Goal: Task Accomplishment & Management: Complete application form

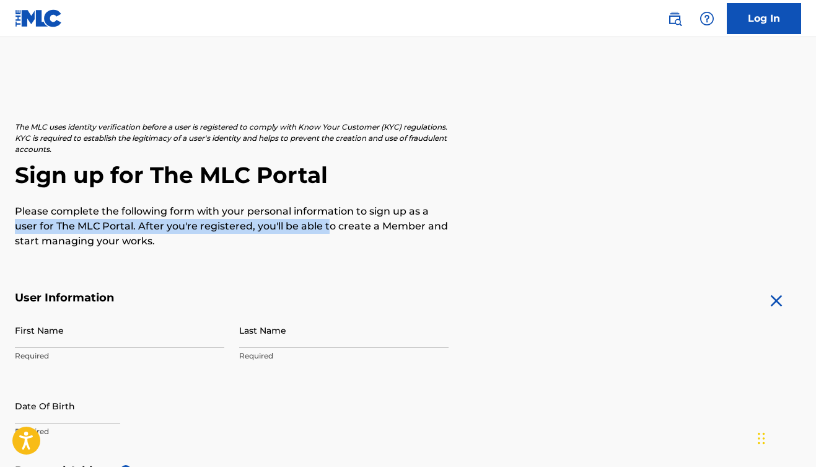
drag, startPoint x: 17, startPoint y: 219, endPoint x: 344, endPoint y: 220, distance: 327.3
click at [344, 220] on p "Please complete the following form with your personal information to sign up as…" at bounding box center [232, 226] width 434 height 45
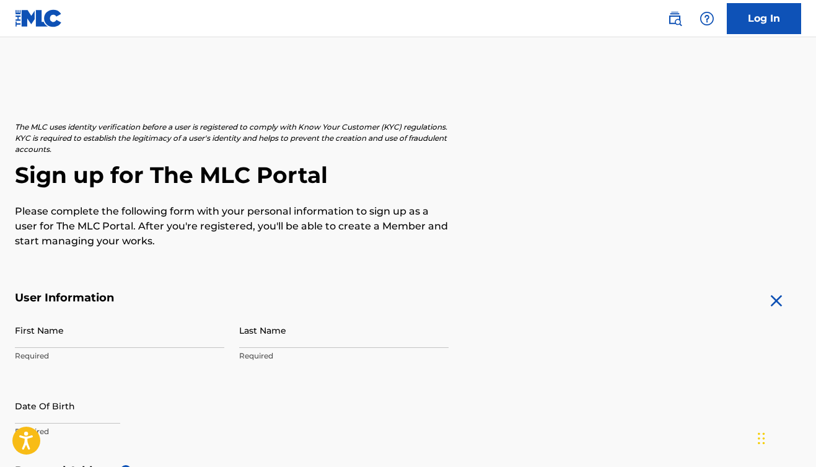
click at [351, 221] on p "Please complete the following form with your personal information to sign up as…" at bounding box center [232, 226] width 434 height 45
click at [169, 330] on input "First Name" at bounding box center [119, 329] width 209 height 35
type input "[PERSON_NAME]"
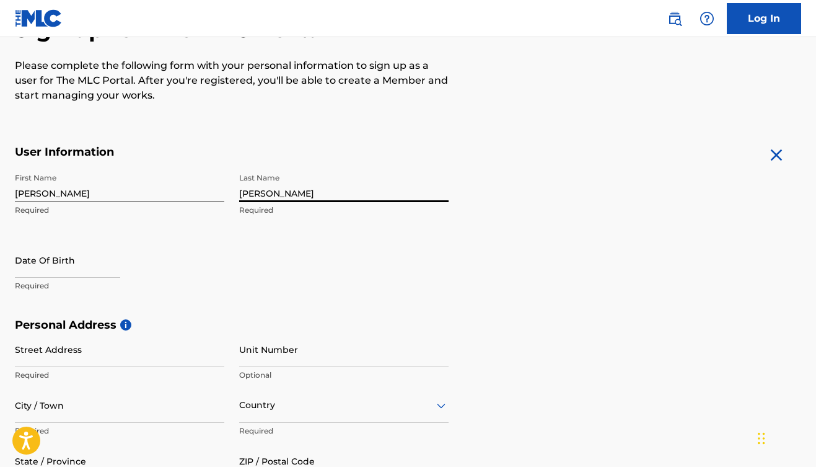
scroll to position [162, 0]
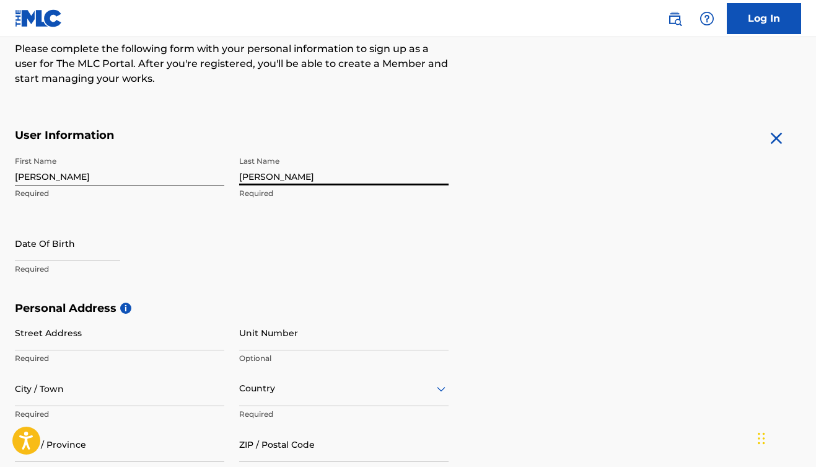
type input "[PERSON_NAME]"
select select "7"
select select "2025"
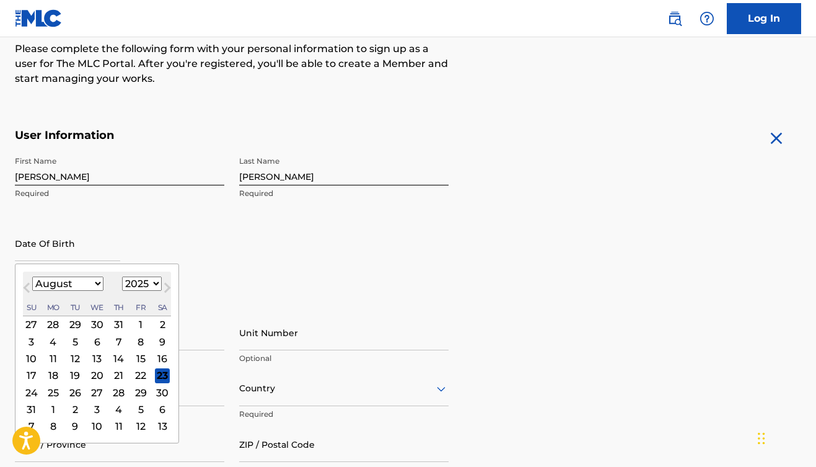
select select "0"
select select "2004"
click at [90, 395] on div "28" at bounding box center [97, 392] width 15 height 15
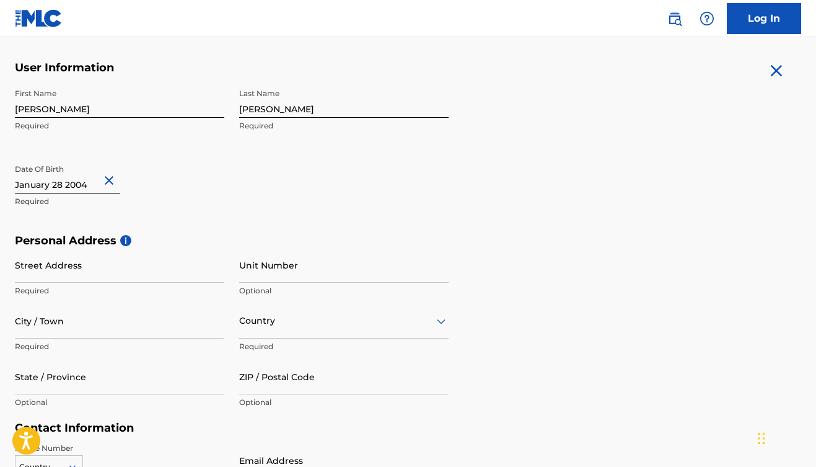
scroll to position [231, 0]
type input "[STREET_ADDRESS]"
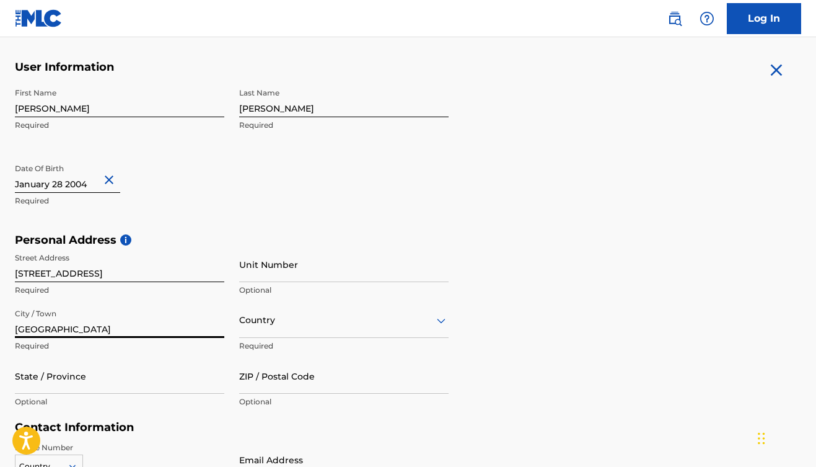
type input "[GEOGRAPHIC_DATA]"
click at [342, 325] on div "Country" at bounding box center [343, 319] width 209 height 35
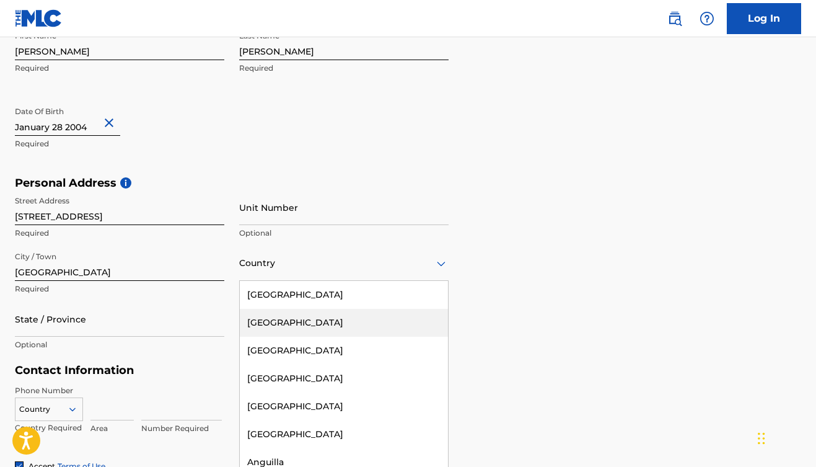
click at [311, 301] on div "[GEOGRAPHIC_DATA]" at bounding box center [344, 295] width 208 height 28
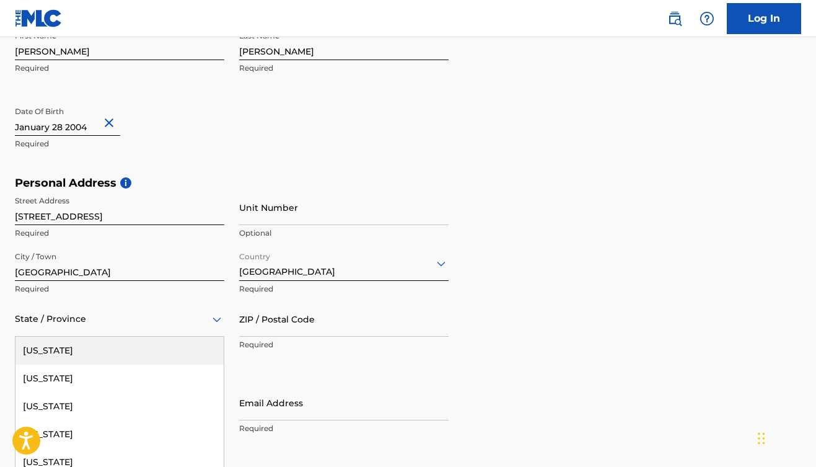
scroll to position [343, 0]
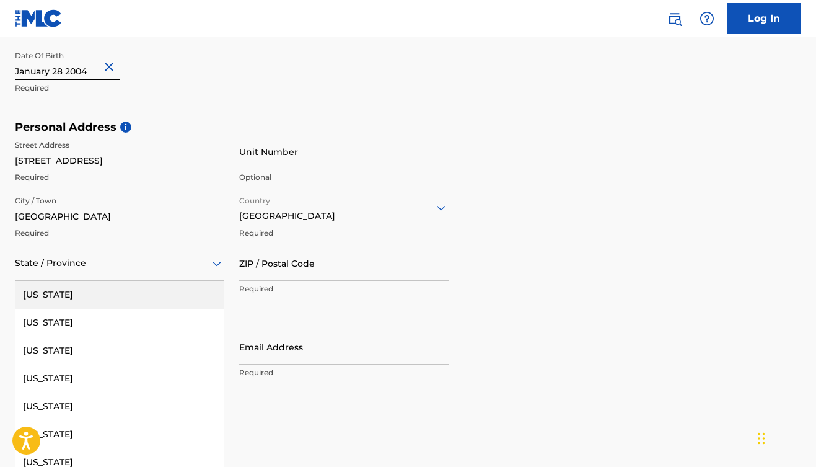
click at [150, 281] on div "[US_STATE], 1 of 57. 57 results available. Use Up and Down to choose options, p…" at bounding box center [119, 262] width 209 height 35
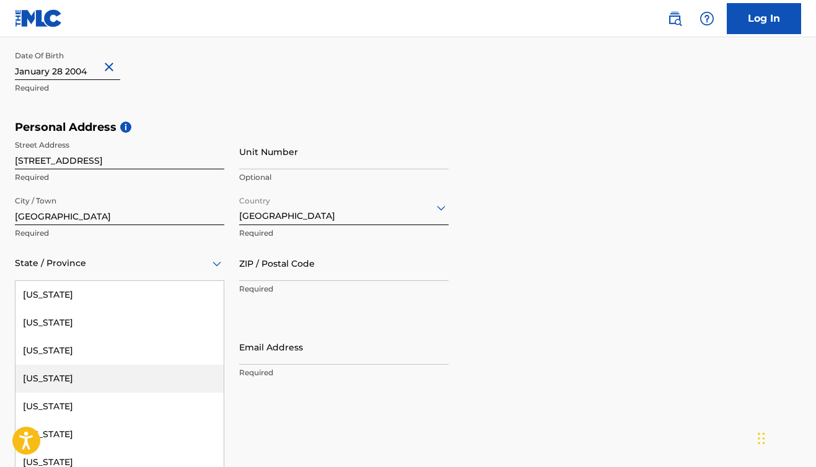
type input "f"
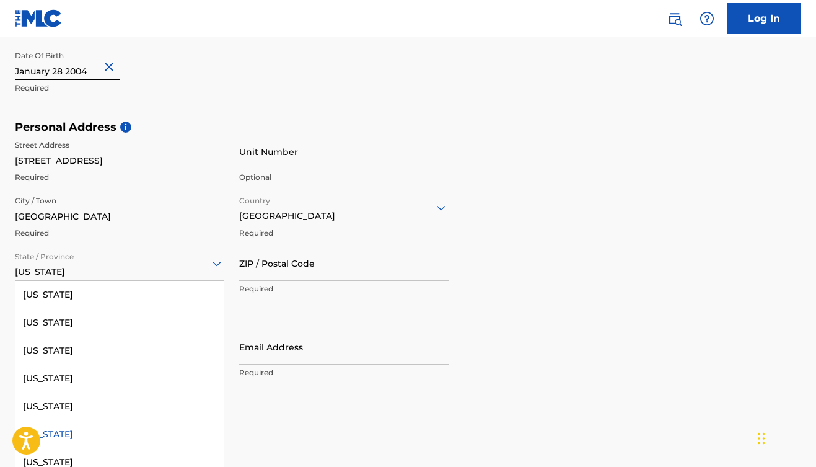
click at [123, 263] on div at bounding box center [119, 262] width 209 height 15
type input "f"
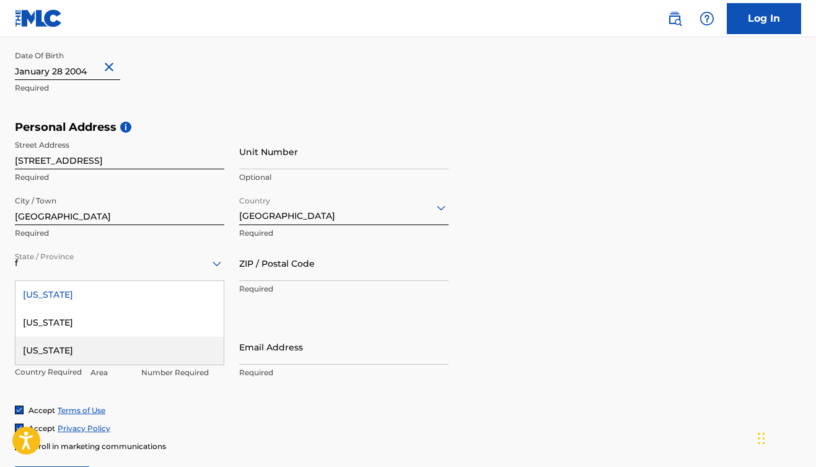
click at [78, 353] on div "[US_STATE]" at bounding box center [119, 351] width 208 height 28
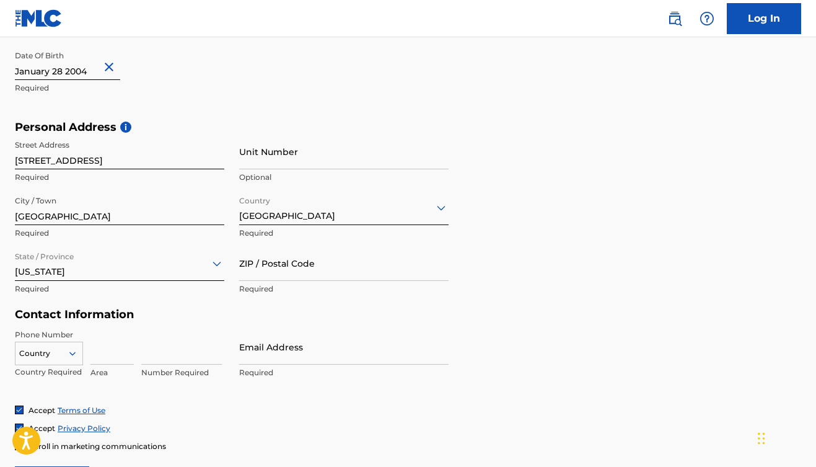
click at [311, 286] on p "Required" at bounding box center [343, 288] width 209 height 11
type input "33176"
click at [575, 226] on div "Personal Address i Street Address [STREET_ADDRESS] Unit Number Optional City / …" at bounding box center [408, 214] width 787 height 188
click at [39, 356] on div "Country" at bounding box center [49, 351] width 68 height 19
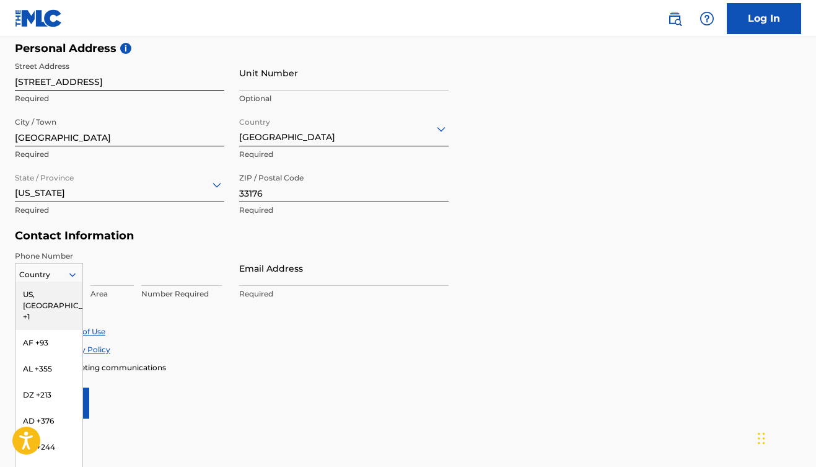
click at [56, 286] on div "US, [GEOGRAPHIC_DATA] +1" at bounding box center [48, 305] width 67 height 48
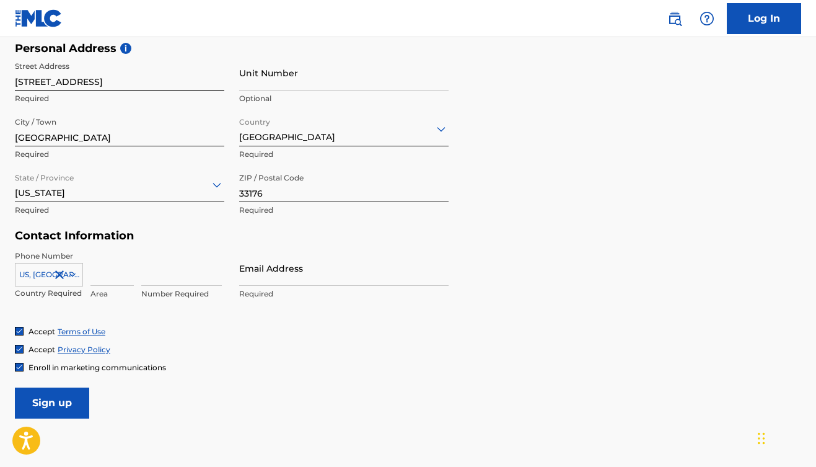
click at [105, 270] on input at bounding box center [111, 267] width 43 height 35
click at [112, 275] on input "786`" at bounding box center [111, 267] width 43 height 35
type input "786"
click at [188, 272] on input at bounding box center [181, 267] width 81 height 35
type input "8067612"
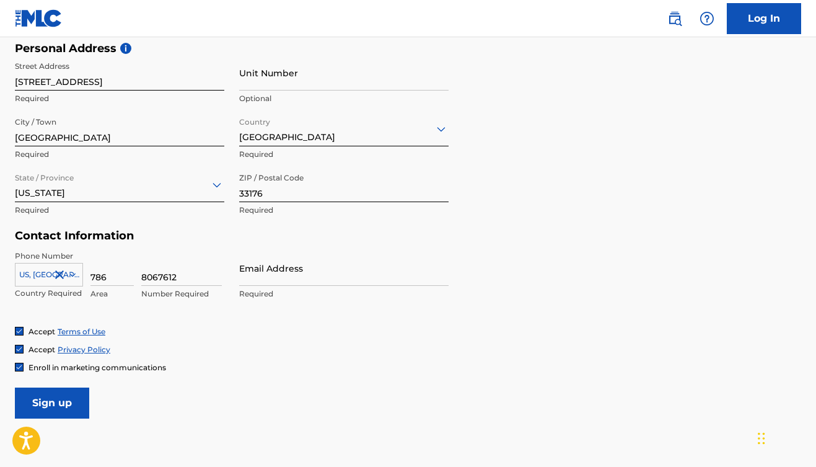
click at [315, 347] on div "Accept Privacy Policy" at bounding box center [408, 349] width 787 height 11
type input "[EMAIL_ADDRESS][DOMAIN_NAME]"
click at [404, 356] on div "Accept Terms of Use Accept Privacy Policy Enroll in marketing communications" at bounding box center [408, 349] width 787 height 46
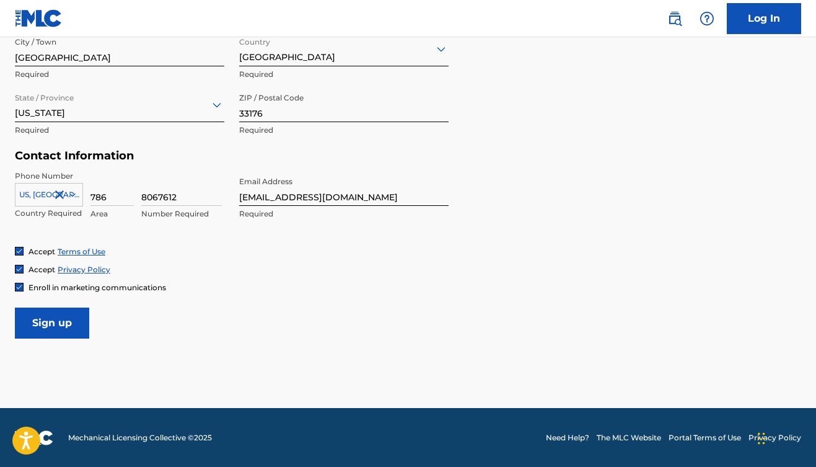
scroll to position [501, 0]
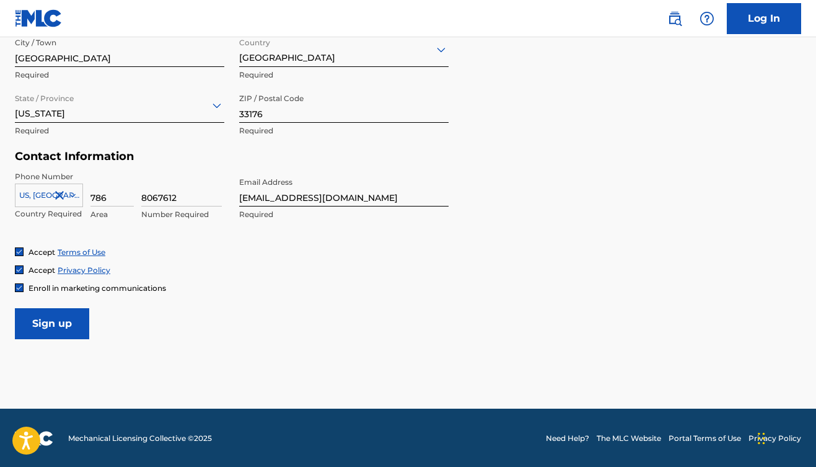
click at [59, 327] on input "Sign up" at bounding box center [52, 323] width 74 height 31
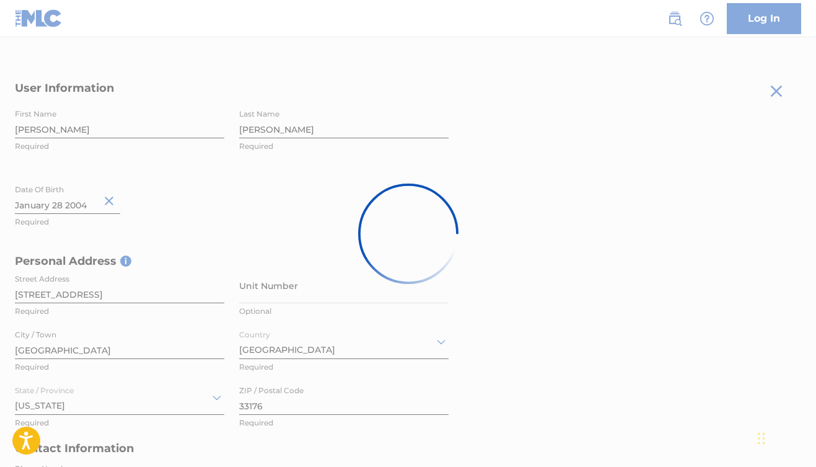
scroll to position [208, 0]
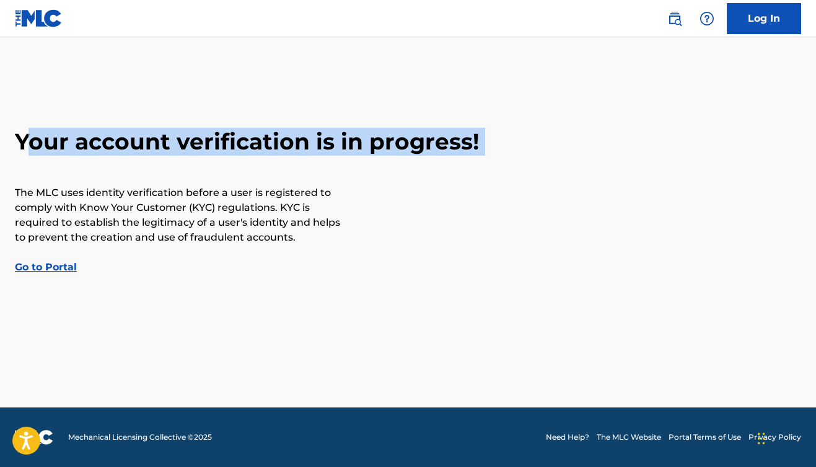
drag, startPoint x: 31, startPoint y: 129, endPoint x: 330, endPoint y: 164, distance: 301.4
click at [328, 164] on div "Your account verification is in progress! The MLC uses identity verification be…" at bounding box center [408, 201] width 816 height 147
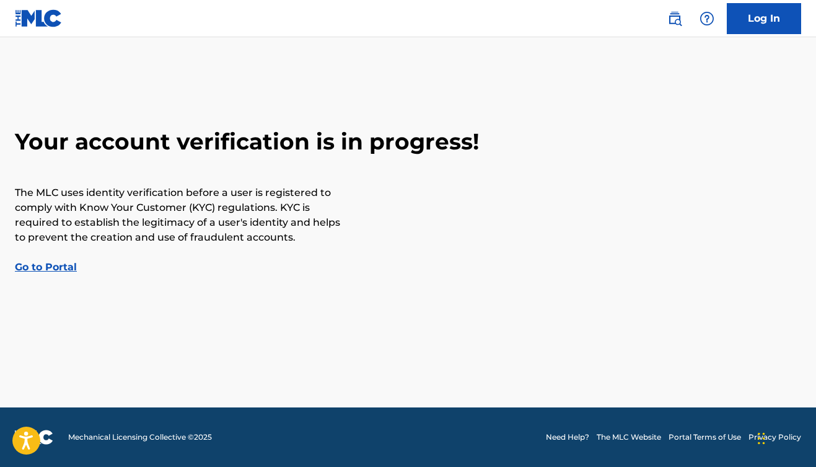
click at [330, 164] on div "Your account verification is in progress! The MLC uses identity verification be…" at bounding box center [408, 201] width 816 height 147
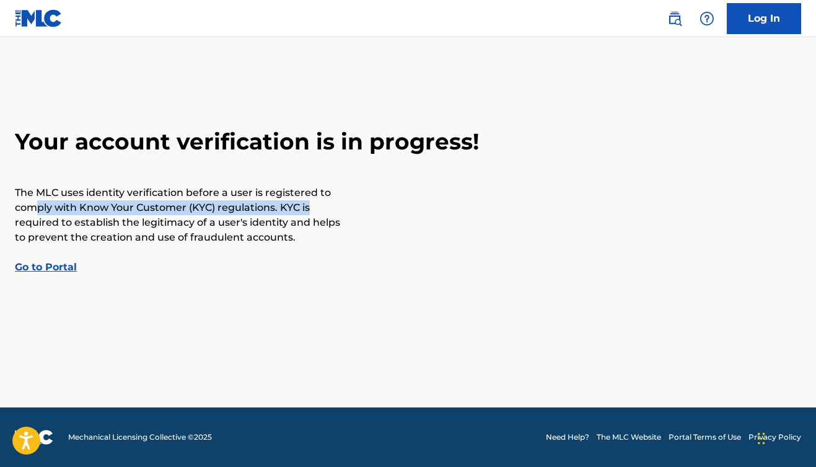
drag, startPoint x: 38, startPoint y: 199, endPoint x: 339, endPoint y: 202, distance: 300.6
click at [337, 202] on p "The MLC uses identity verification before a user is registered to comply with K…" at bounding box center [179, 214] width 328 height 59
click at [339, 202] on p "The MLC uses identity verification before a user is registered to comply with K…" at bounding box center [179, 214] width 328 height 59
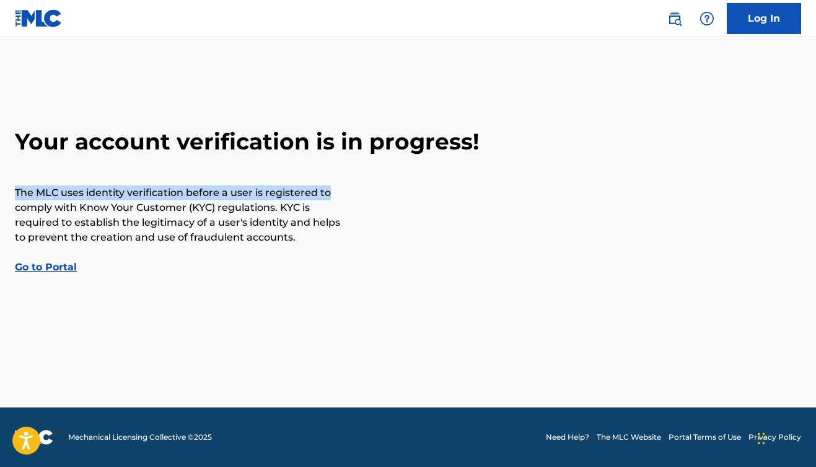
drag, startPoint x: 182, startPoint y: 180, endPoint x: 452, endPoint y: 192, distance: 271.1
click at [451, 192] on div "Your account verification is in progress! The MLC uses identity verification be…" at bounding box center [408, 201] width 816 height 147
click at [452, 192] on div "Your account verification is in progress! The MLC uses identity verification be…" at bounding box center [408, 201] width 816 height 147
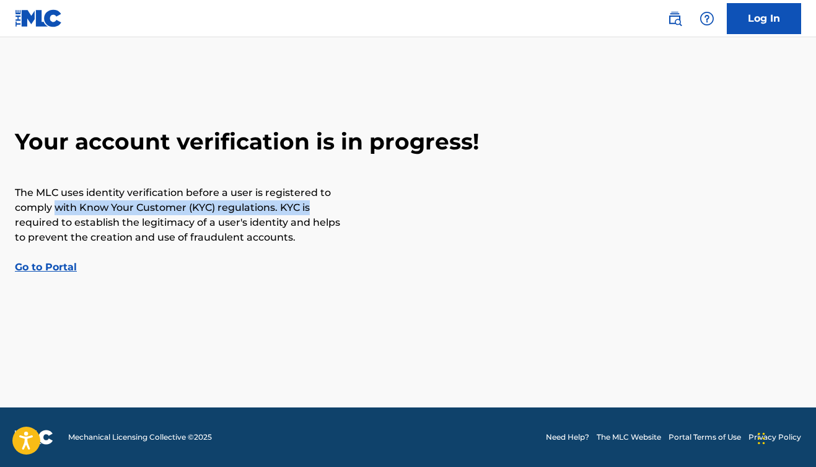
drag, startPoint x: 59, startPoint y: 209, endPoint x: 408, endPoint y: 208, distance: 349.6
click at [408, 208] on div "Your account verification is in progress! The MLC uses identity verification be…" at bounding box center [408, 201] width 816 height 147
drag, startPoint x: 79, startPoint y: 208, endPoint x: 252, endPoint y: 209, distance: 172.3
click at [251, 209] on p "The MLC uses identity verification before a user is registered to comply with K…" at bounding box center [179, 214] width 328 height 59
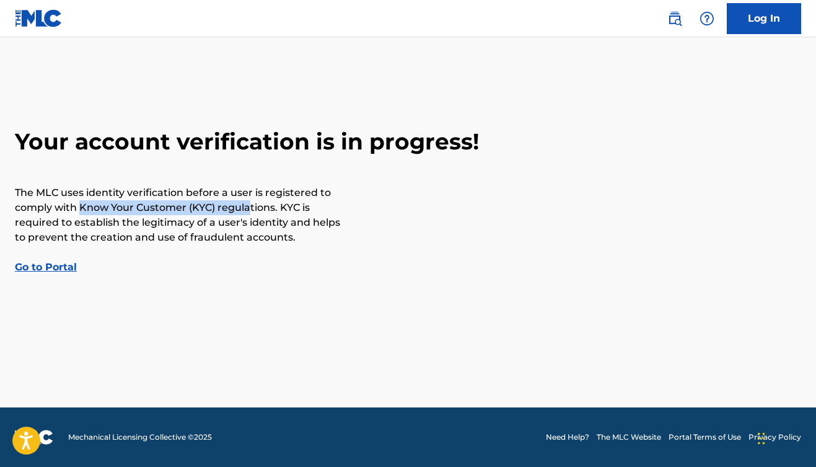
click at [252, 209] on p "The MLC uses identity verification before a user is registered to comply with K…" at bounding box center [179, 214] width 328 height 59
drag, startPoint x: 230, startPoint y: 201, endPoint x: 347, endPoint y: 201, distance: 117.1
click at [347, 201] on div "Your account verification is in progress! The MLC uses identity verification be…" at bounding box center [408, 201] width 816 height 147
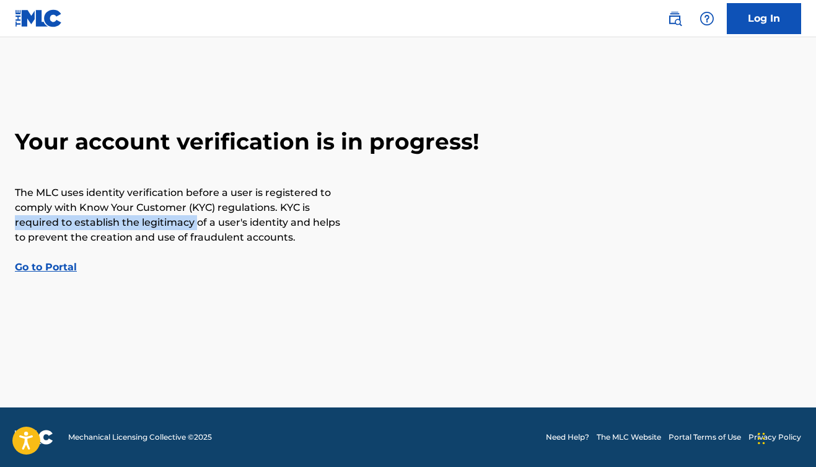
drag, startPoint x: 11, startPoint y: 219, endPoint x: 195, endPoint y: 223, distance: 184.1
click at [195, 223] on div "Your account verification is in progress! The MLC uses identity verification be…" at bounding box center [408, 201] width 816 height 147
click at [195, 223] on p "The MLC uses identity verification before a user is registered to comply with K…" at bounding box center [179, 214] width 328 height 59
drag, startPoint x: 69, startPoint y: 214, endPoint x: 233, endPoint y: 216, distance: 164.3
click at [228, 215] on p "The MLC uses identity verification before a user is registered to comply with K…" at bounding box center [179, 214] width 328 height 59
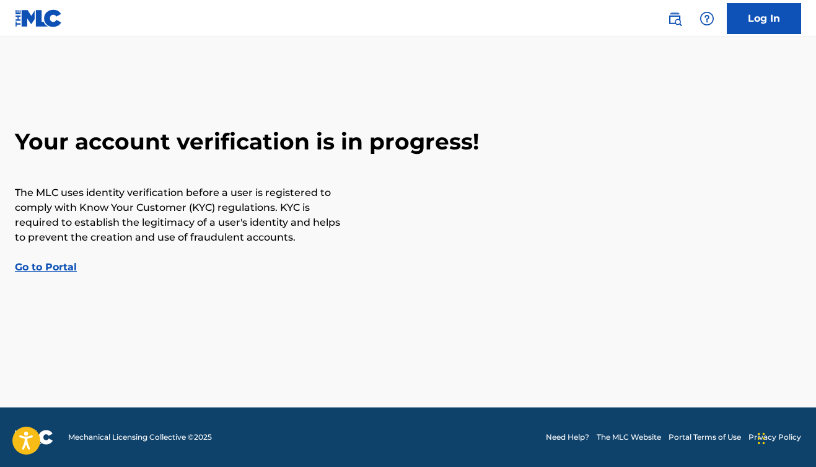
click at [233, 216] on p "The MLC uses identity verification before a user is registered to comply with K…" at bounding box center [179, 214] width 328 height 59
drag, startPoint x: 40, startPoint y: 223, endPoint x: 220, endPoint y: 223, distance: 180.4
click at [220, 223] on p "The MLC uses identity verification before a user is registered to comply with K…" at bounding box center [179, 214] width 328 height 59
drag, startPoint x: 118, startPoint y: 223, endPoint x: 342, endPoint y: 224, distance: 223.8
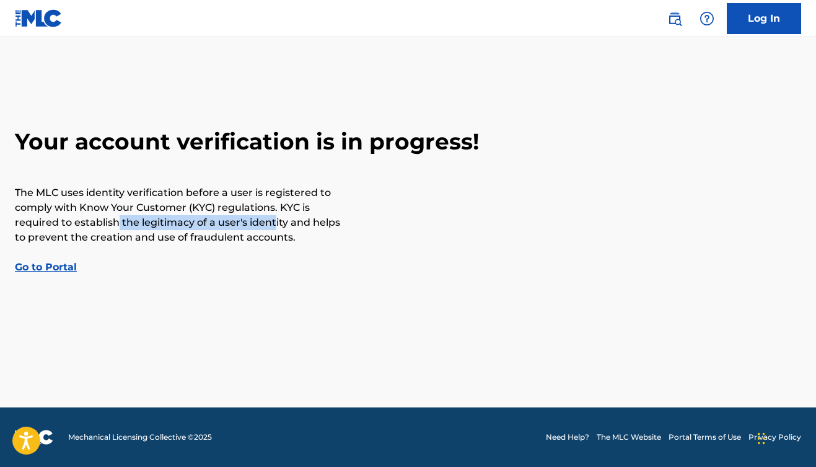
click at [333, 223] on p "The MLC uses identity verification before a user is registered to comply with K…" at bounding box center [179, 214] width 328 height 59
click at [342, 224] on p "The MLC uses identity verification before a user is registered to comply with K…" at bounding box center [179, 214] width 328 height 59
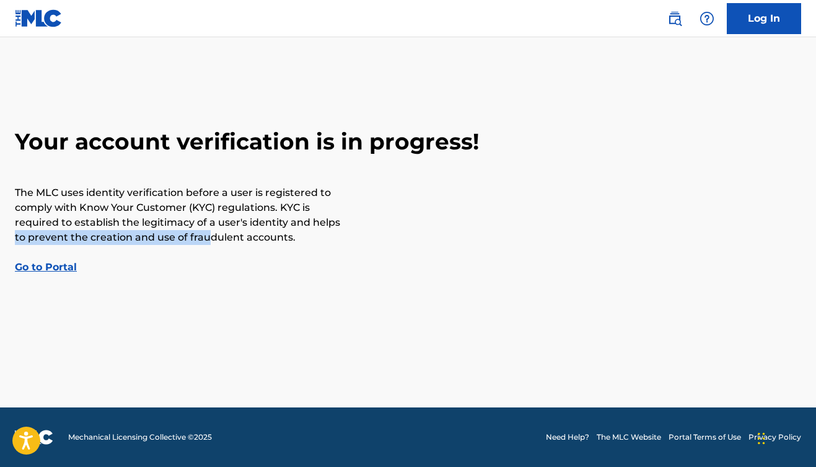
drag, startPoint x: 13, startPoint y: 239, endPoint x: 233, endPoint y: 239, distance: 220.0
click at [232, 239] on div "Your account verification is in progress! The MLC uses identity verification be…" at bounding box center [408, 201] width 816 height 147
click at [233, 239] on p "The MLC uses identity verification before a user is registered to comply with K…" at bounding box center [179, 214] width 328 height 59
click at [36, 265] on link "Go to Portal" at bounding box center [46, 267] width 62 height 12
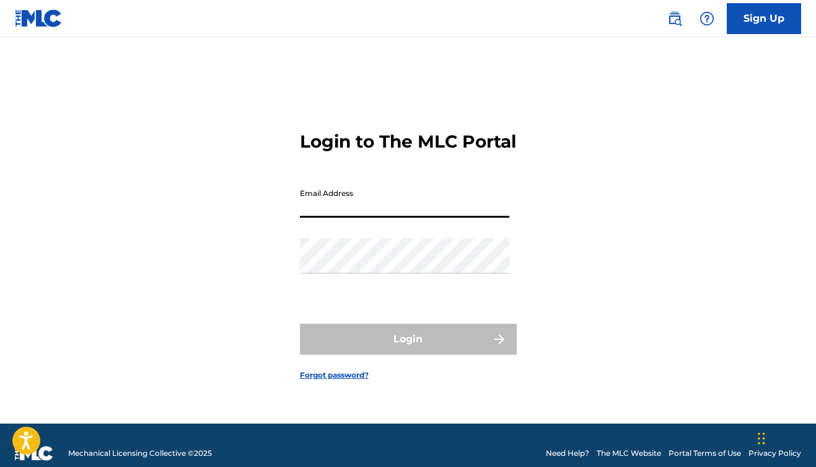
click at [774, 22] on link "Sign Up" at bounding box center [764, 18] width 74 height 31
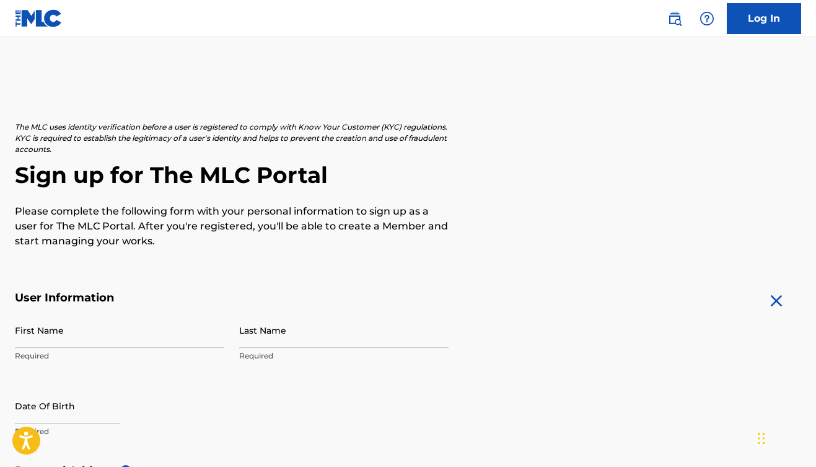
click at [777, 17] on link "Log In" at bounding box center [764, 18] width 74 height 31
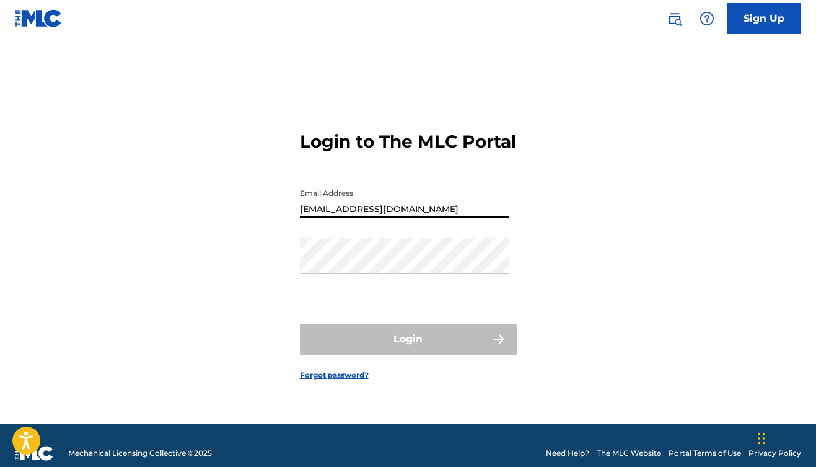
type input "[EMAIL_ADDRESS][DOMAIN_NAME]"
click at [45, 30] on link at bounding box center [39, 18] width 48 height 37
click at [760, 10] on link "Sign Up" at bounding box center [764, 18] width 74 height 31
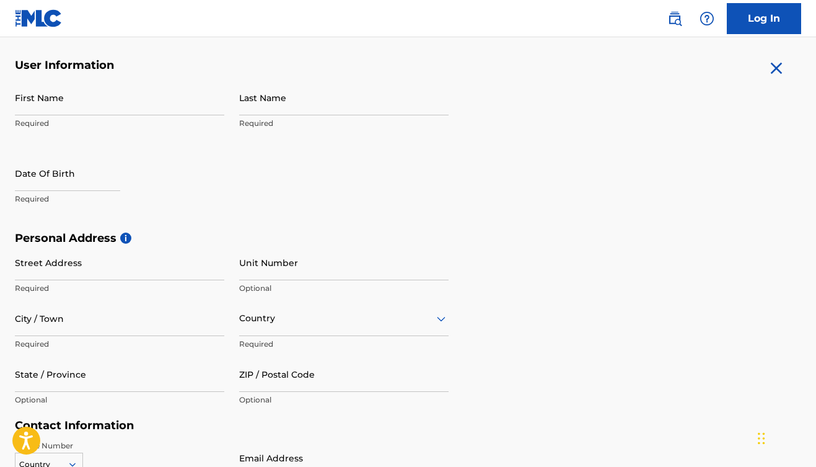
scroll to position [219, 0]
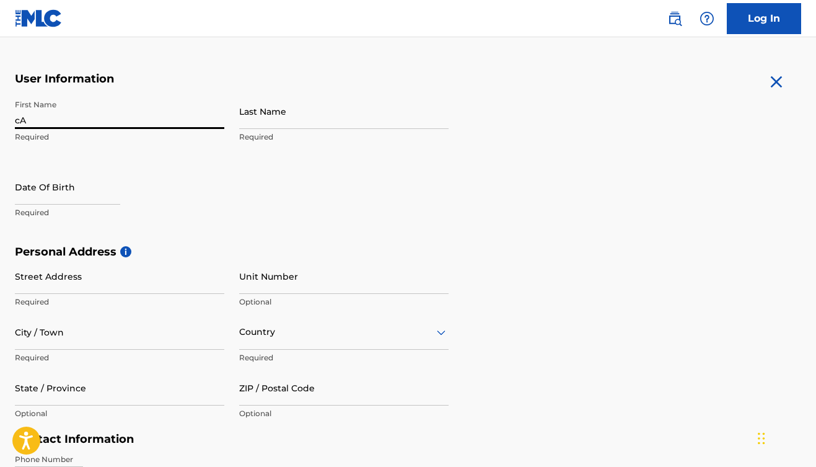
type input "c"
type input "[PERSON_NAME]"
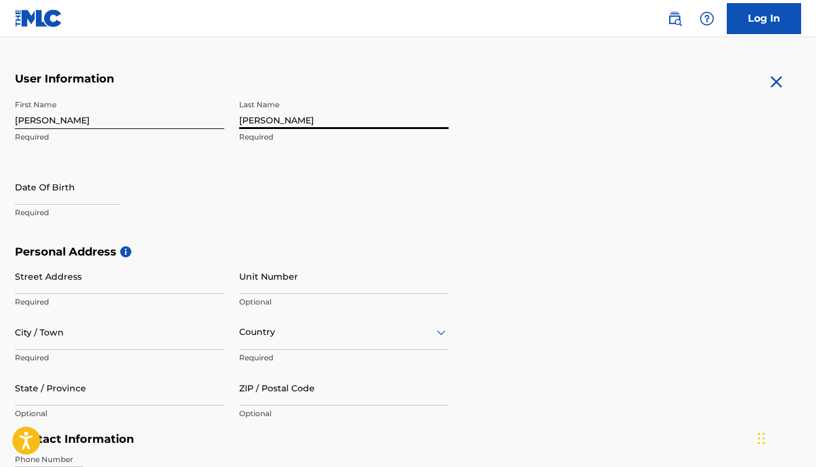
type input "[PERSON_NAME]"
click at [113, 296] on p "Required" at bounding box center [119, 301] width 209 height 11
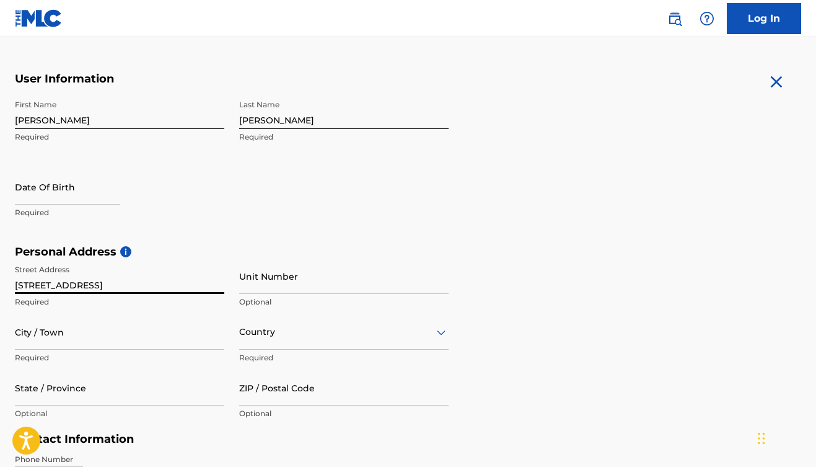
type input "[STREET_ADDRESS]"
click at [117, 358] on p "Required" at bounding box center [119, 357] width 209 height 11
type input "33176"
click at [521, 400] on div "Personal Address i Street Address [STREET_ADDRESS] Unit Number Optional City / …" at bounding box center [408, 339] width 787 height 188
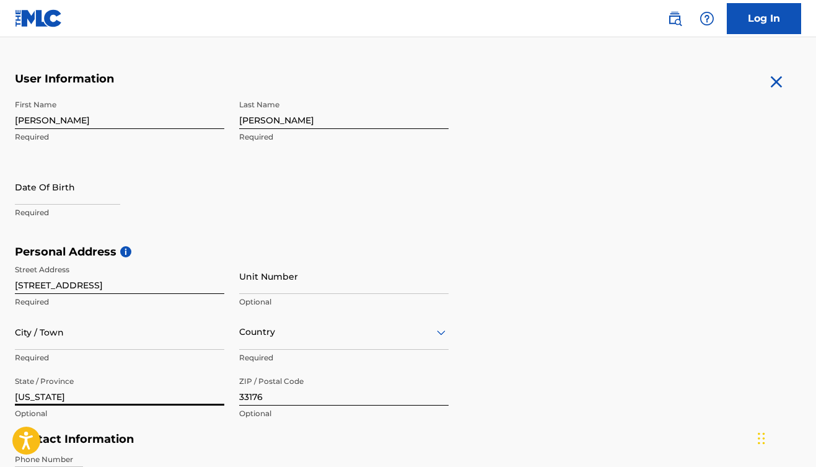
type input "[US_STATE]"
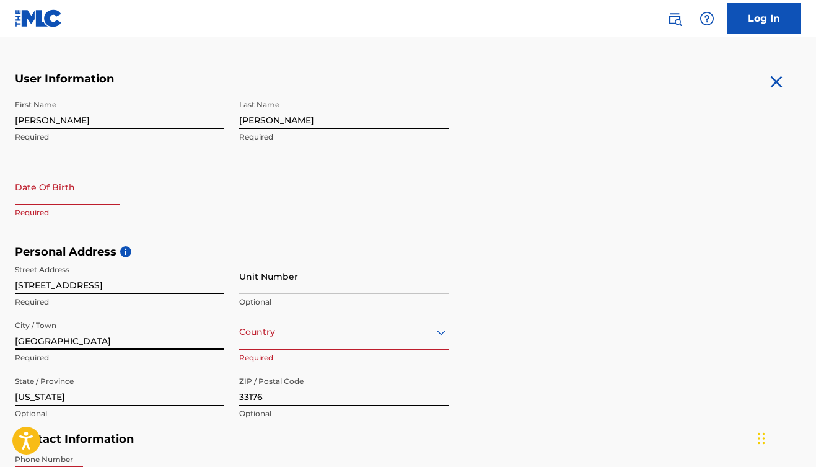
type input "[GEOGRAPHIC_DATA]"
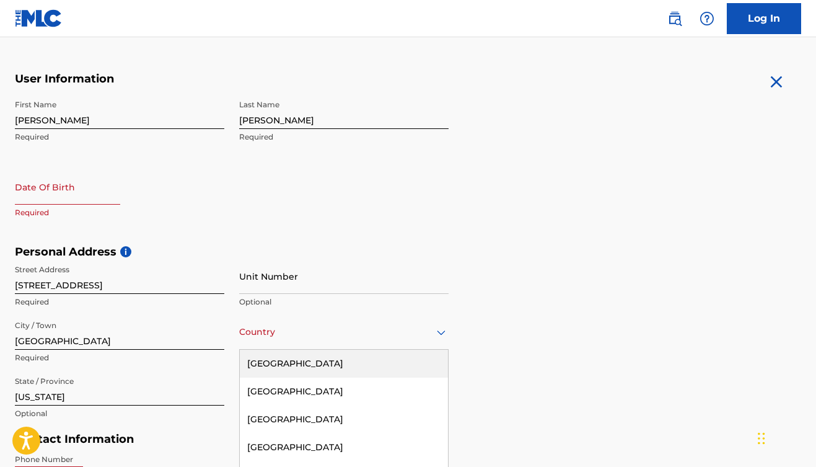
scroll to position [288, 0]
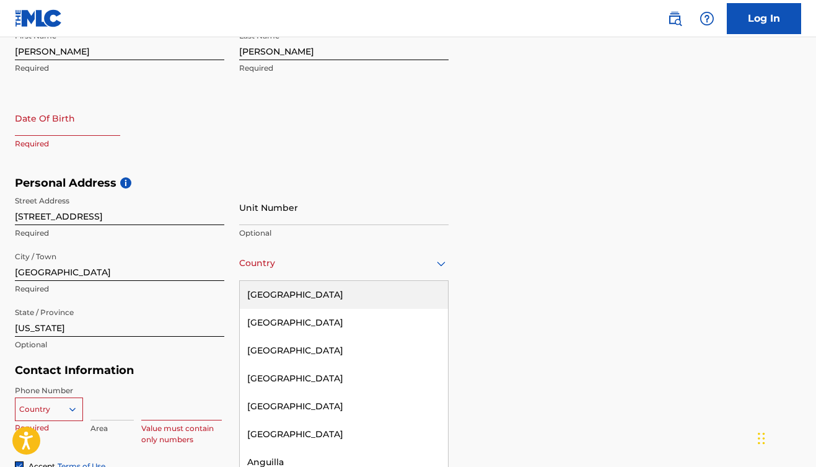
click at [268, 281] on div "[GEOGRAPHIC_DATA], 1 of 223. 223 results available. Use Up and Down to choose o…" at bounding box center [343, 262] width 209 height 35
click at [288, 296] on div "[GEOGRAPHIC_DATA]" at bounding box center [344, 295] width 208 height 28
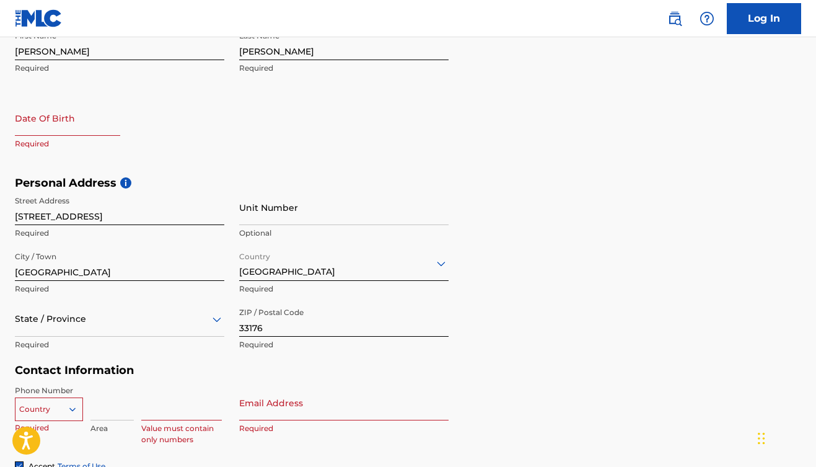
scroll to position [343, 0]
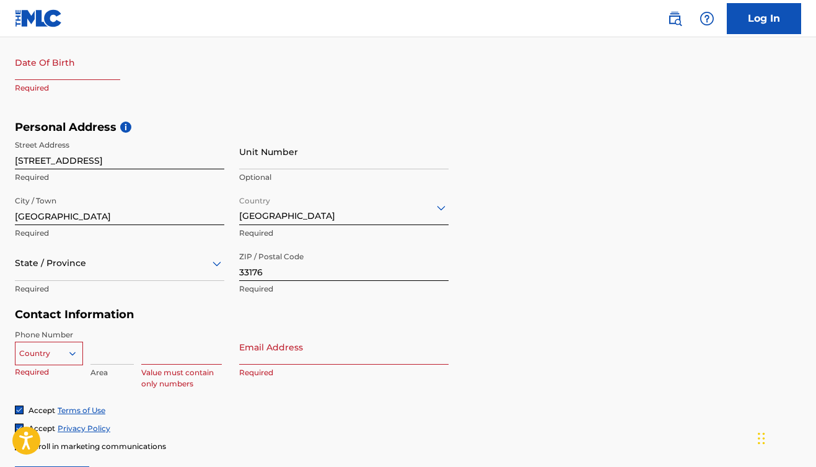
click at [159, 281] on div "State / Province" at bounding box center [119, 262] width 209 height 35
type input "fl"
click at [342, 412] on div "Accept Terms of Use" at bounding box center [408, 410] width 787 height 11
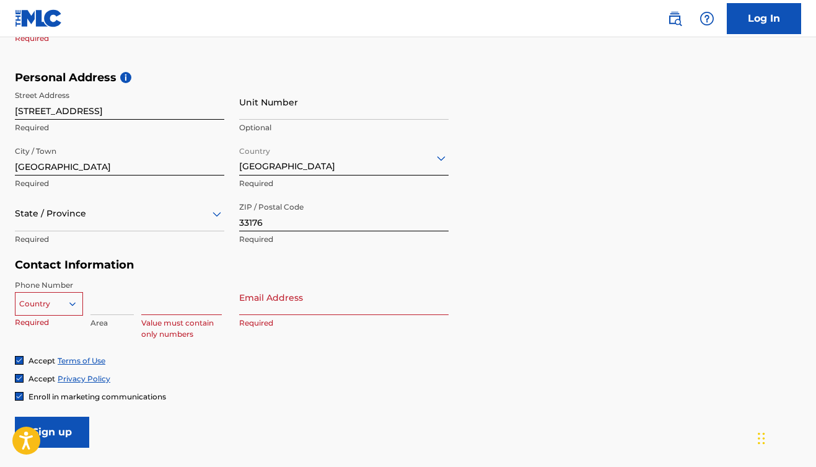
scroll to position [421, 0]
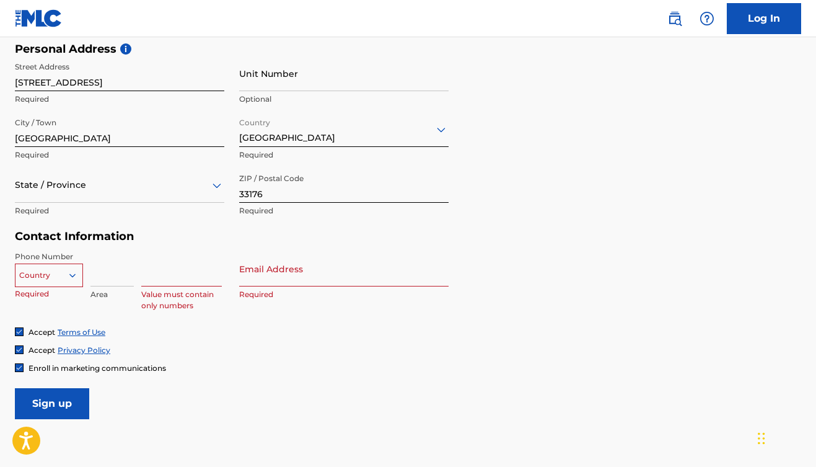
click at [66, 200] on div "State / Province" at bounding box center [119, 184] width 209 height 35
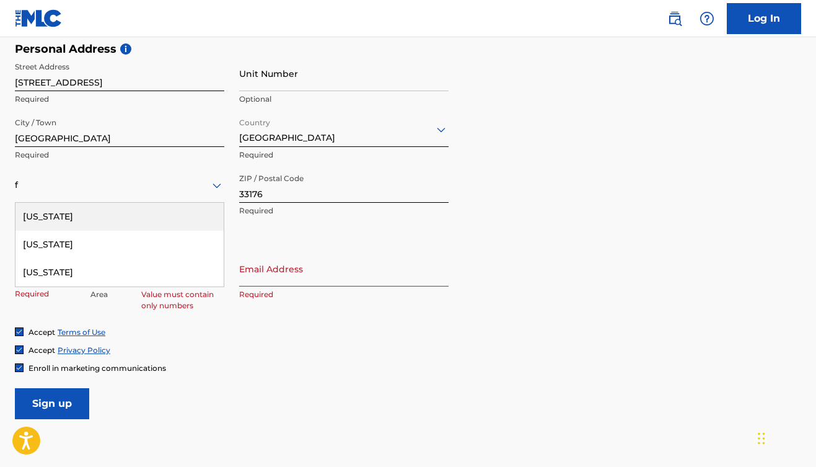
type input "fl"
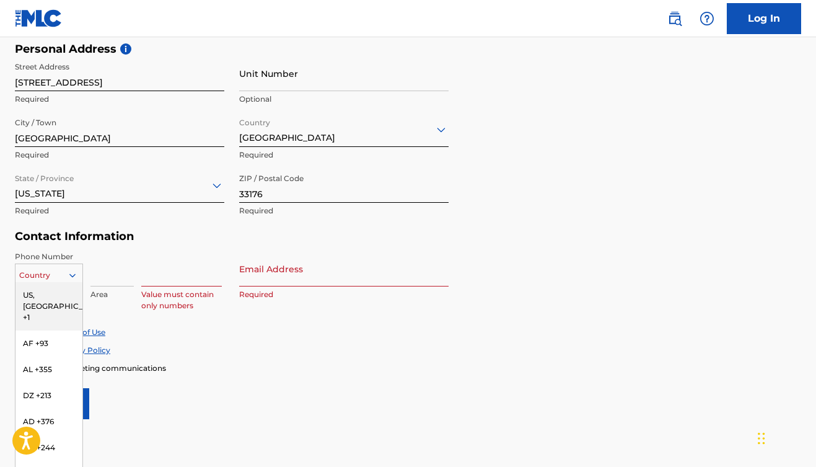
click at [69, 281] on div "US, [GEOGRAPHIC_DATA] +1, 1 of 216. 216 results available. Use Up and Down to c…" at bounding box center [49, 272] width 68 height 19
click at [53, 295] on div "US, [GEOGRAPHIC_DATA] +1" at bounding box center [48, 305] width 67 height 48
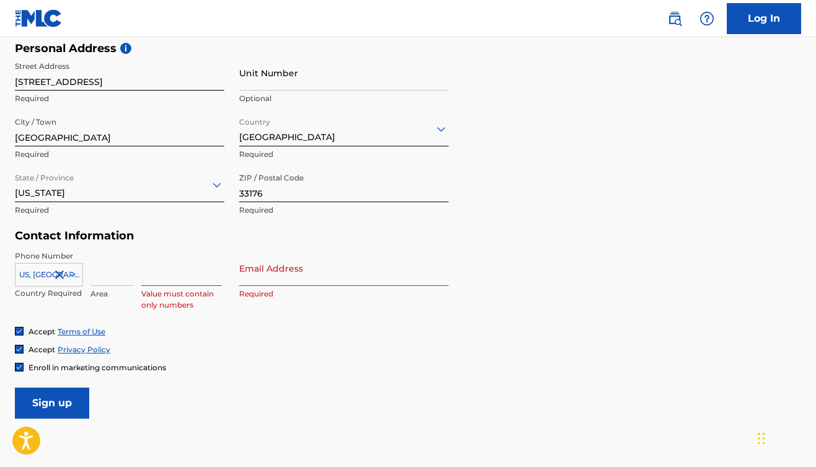
click at [121, 271] on input at bounding box center [111, 267] width 43 height 35
type input "786"
type input "8067612"
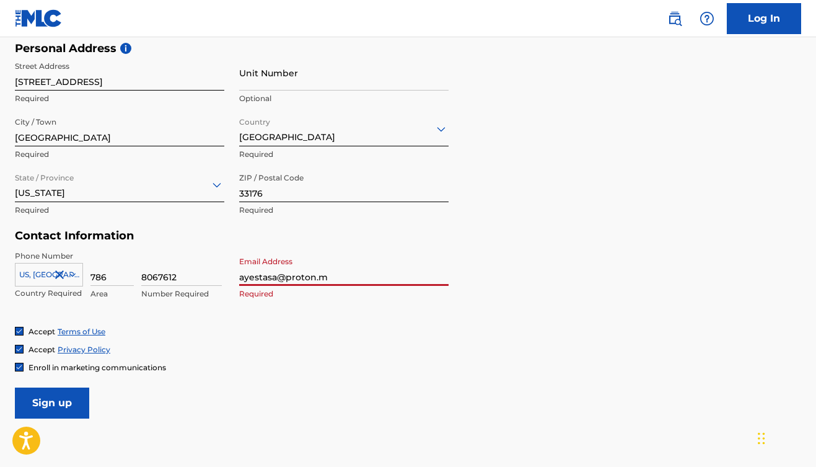
type input "[EMAIL_ADDRESS][DOMAIN_NAME]"
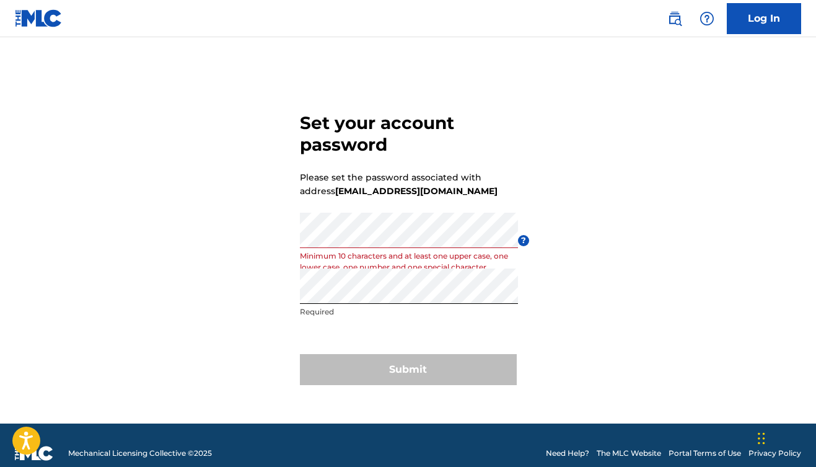
click at [382, 249] on div "Password Minimum 10 characters and at least one upper case, one lower case, one…" at bounding box center [409, 241] width 218 height 56
click at [274, 266] on div "Set your account password Please set the password associated with address ayest…" at bounding box center [408, 245] width 816 height 355
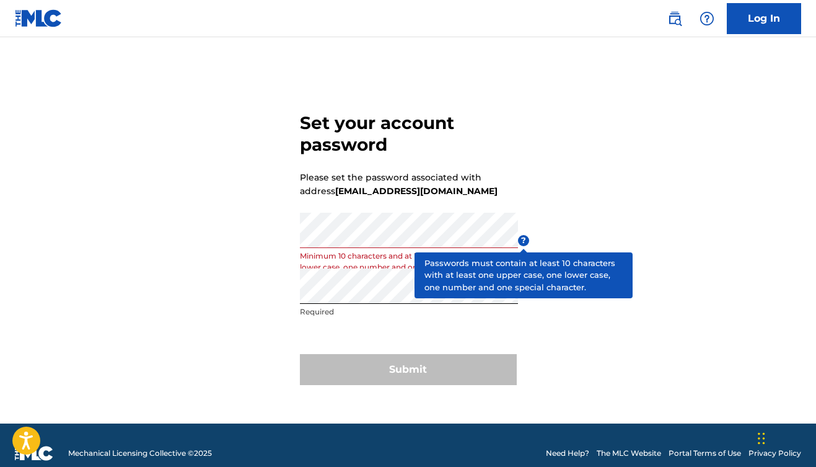
click at [519, 239] on span "?" at bounding box center [523, 240] width 11 height 11
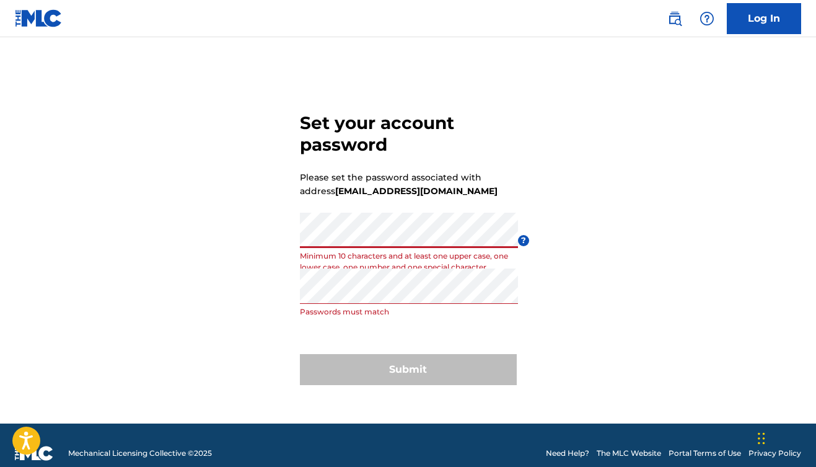
click at [386, 250] on p "Minimum 10 characters and at least one upper case, one lower case, one number a…" at bounding box center [409, 261] width 218 height 22
drag, startPoint x: 298, startPoint y: 257, endPoint x: 456, endPoint y: 260, distance: 158.1
click at [456, 260] on div "Set your account password Please set the password associated with address ayest…" at bounding box center [408, 245] width 816 height 355
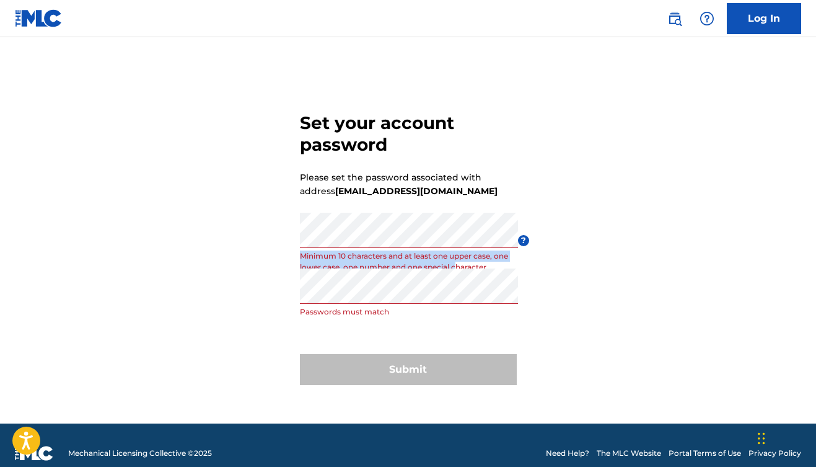
click at [456, 260] on p "Minimum 10 characters and at least one upper case, one lower case, one number a…" at bounding box center [409, 261] width 218 height 22
drag, startPoint x: 301, startPoint y: 257, endPoint x: 477, endPoint y: 257, distance: 176.0
click at [477, 257] on p "Minimum 10 characters and at least one upper case, one lower case, one number a…" at bounding box center [409, 261] width 218 height 22
click at [506, 275] on form "Set your account password Please set the password associated with address ayest…" at bounding box center [408, 245] width 217 height 355
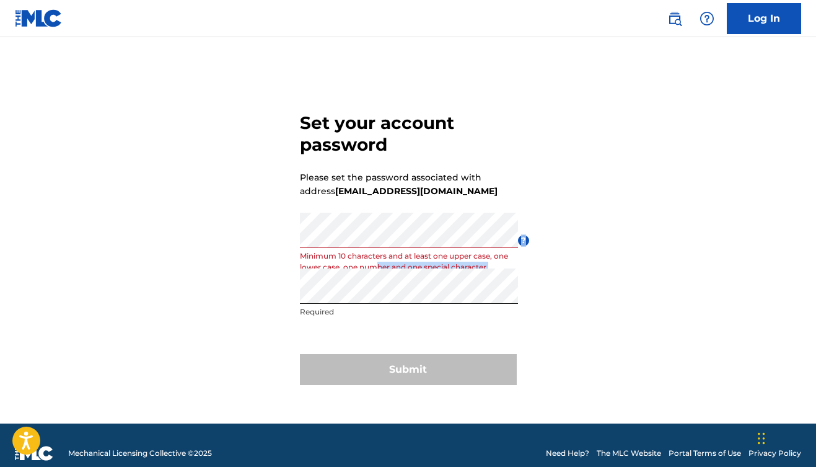
drag, startPoint x: 377, startPoint y: 261, endPoint x: 547, endPoint y: 261, distance: 169.8
click at [547, 261] on div "Set your account password Please set the password associated with address ayest…" at bounding box center [408, 245] width 816 height 355
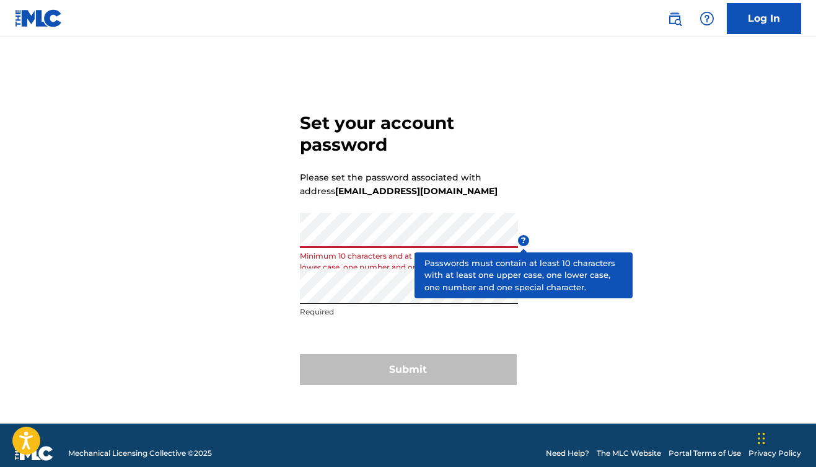
click at [521, 239] on span "?" at bounding box center [523, 240] width 11 height 11
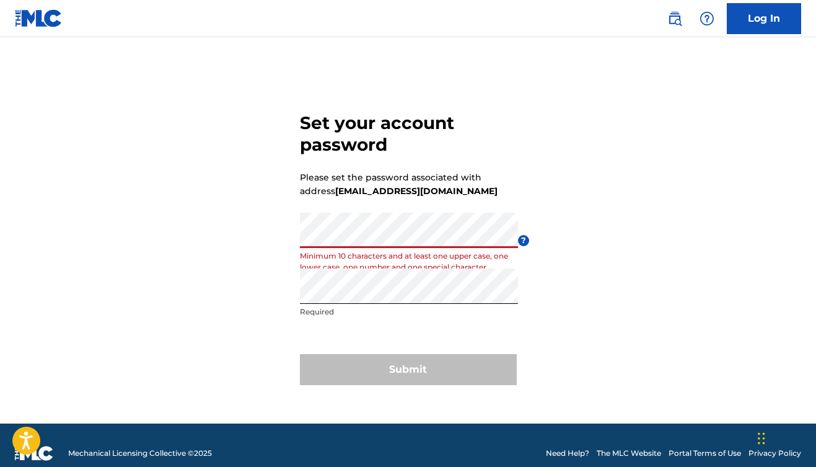
click at [243, 238] on div "Set your account password Please set the password associated with address ayest…" at bounding box center [408, 245] width 816 height 355
click at [180, 283] on div "Set your account password Please set the password associated with address ayest…" at bounding box center [408, 245] width 816 height 355
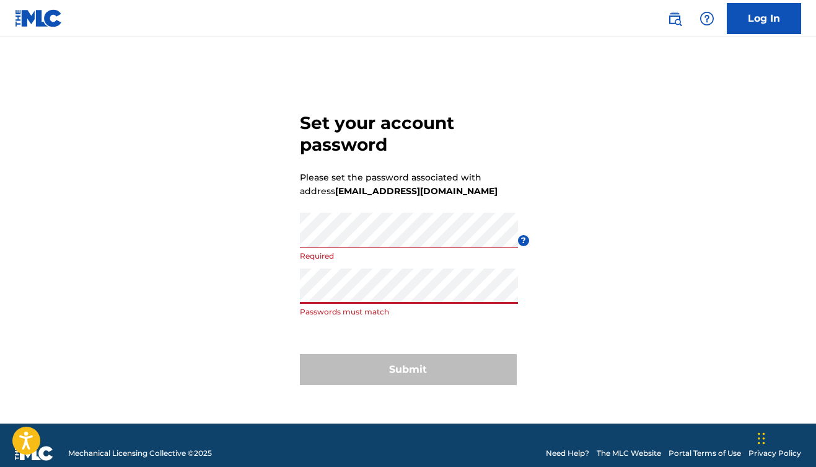
click at [192, 297] on div "Set your account password Please set the password associated with address ayest…" at bounding box center [408, 245] width 816 height 355
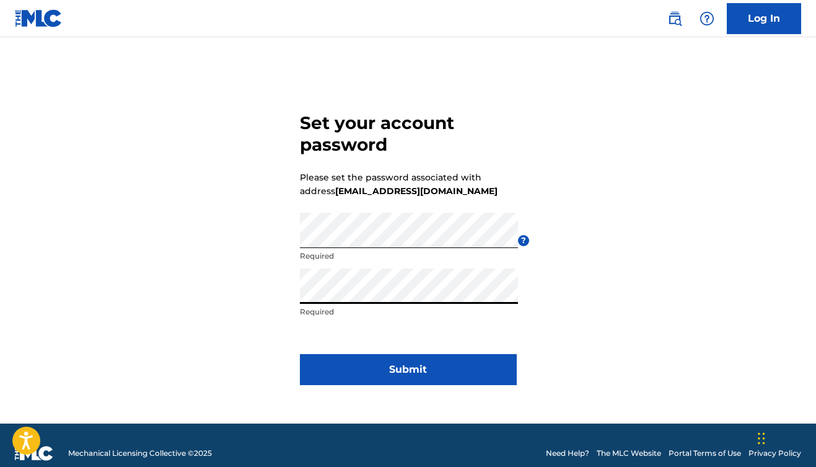
click at [280, 294] on div "Set your account password Please set the password associated with address ayest…" at bounding box center [408, 245] width 816 height 355
drag, startPoint x: 451, startPoint y: 190, endPoint x: 338, endPoint y: 195, distance: 112.3
click at [338, 195] on p "Please set the password associated with address ayestasa@proton.me" at bounding box center [399, 183] width 198 height 27
copy p "[EMAIL_ADDRESS][DOMAIN_NAME]"
click at [436, 377] on button "Submit" at bounding box center [408, 369] width 217 height 31
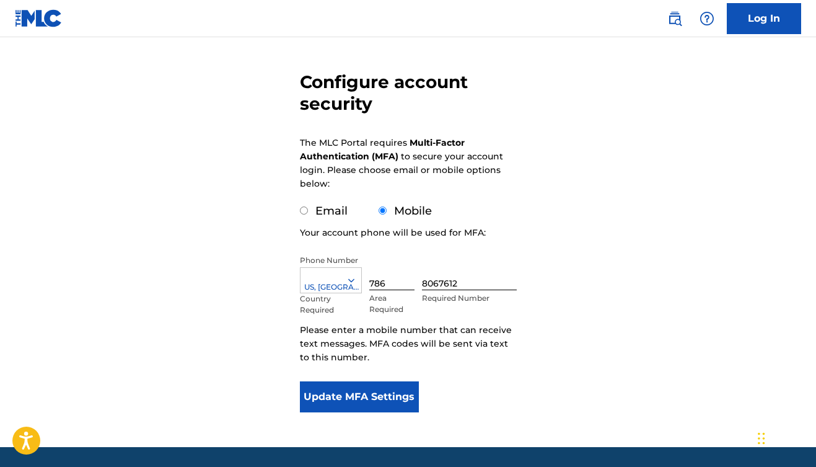
scroll to position [91, 0]
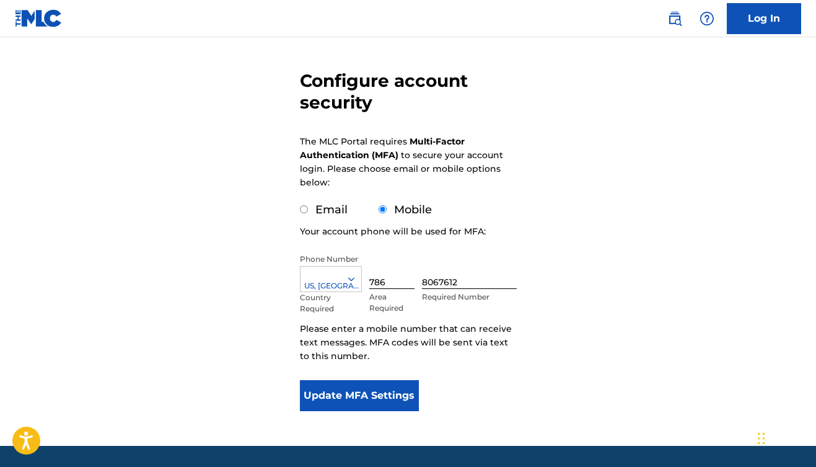
click at [340, 393] on button "Update MFA Settings" at bounding box center [360, 395] width 120 height 31
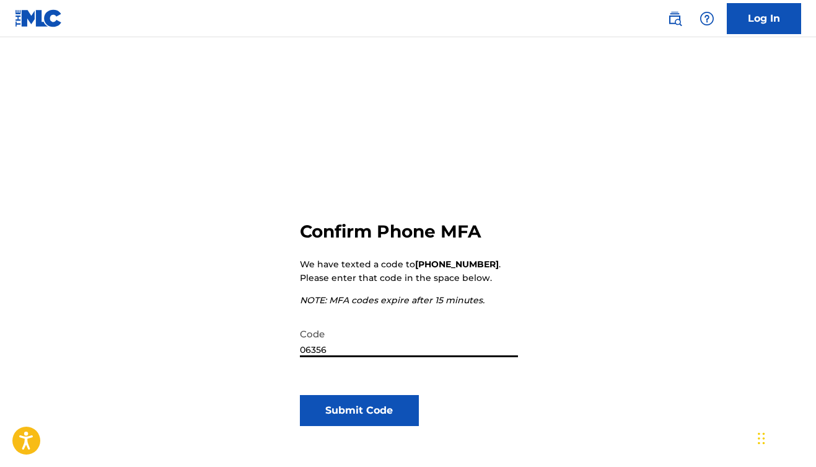
type input "063565"
click at [400, 399] on button "Submit Code" at bounding box center [360, 410] width 120 height 31
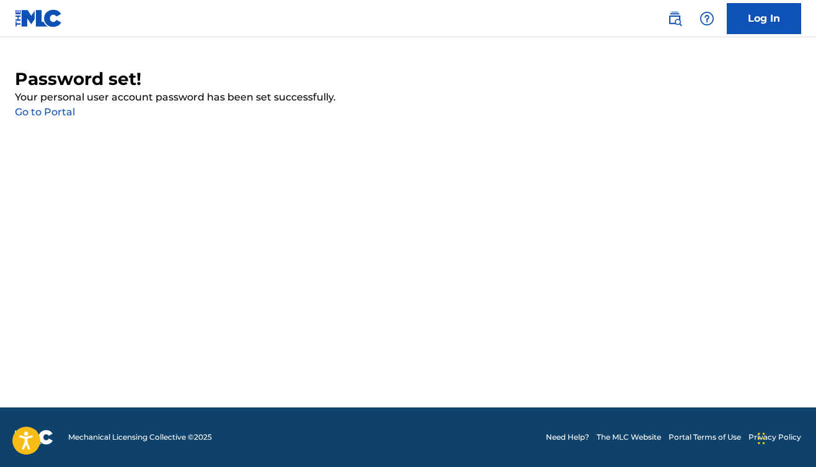
click at [41, 107] on link "Go to Portal" at bounding box center [45, 112] width 60 height 12
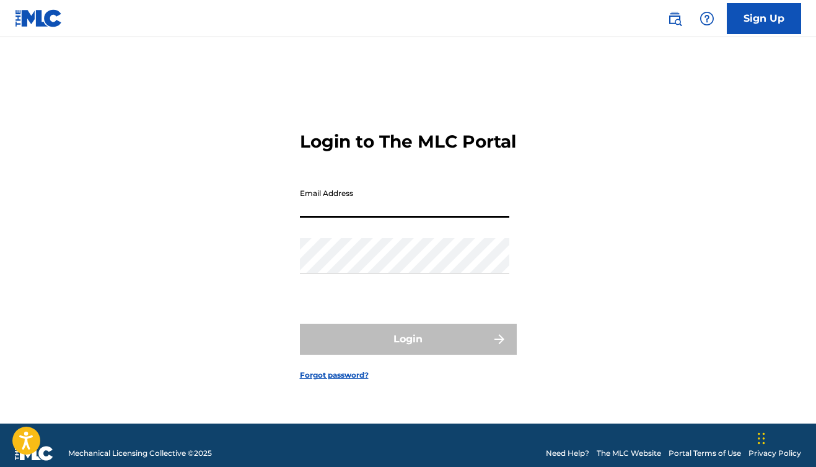
type input "Ayestasa@proton.me"
click at [408, 350] on button "Login" at bounding box center [408, 339] width 217 height 31
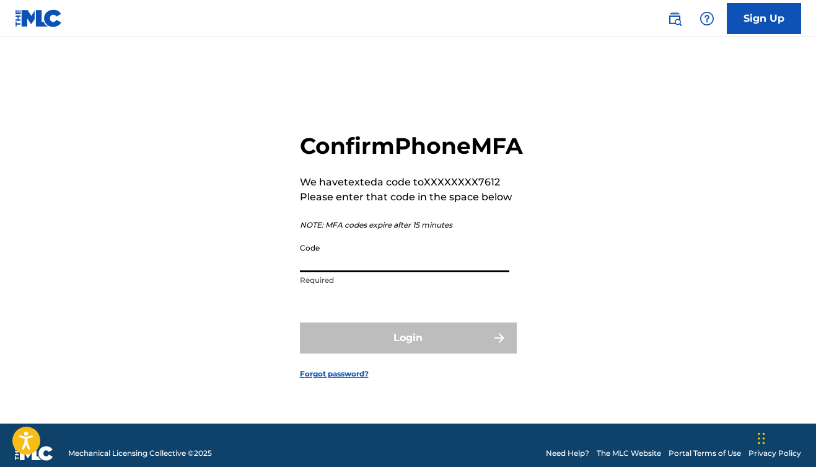
click at [457, 272] on input "Code" at bounding box center [404, 254] width 209 height 35
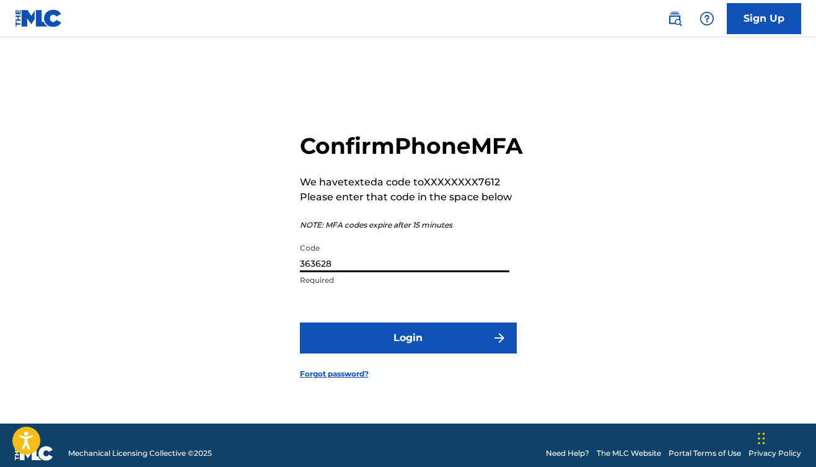
type input "363628"
click at [408, 351] on button "Login" at bounding box center [408, 337] width 217 height 31
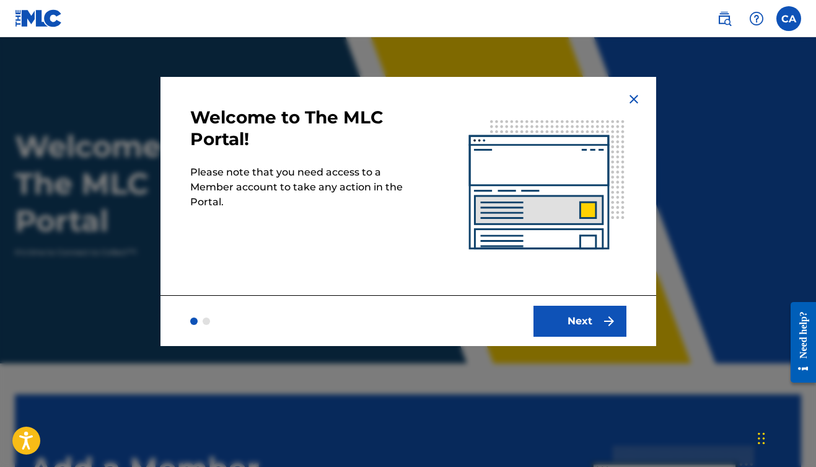
click at [583, 317] on button "Next" at bounding box center [580, 321] width 93 height 31
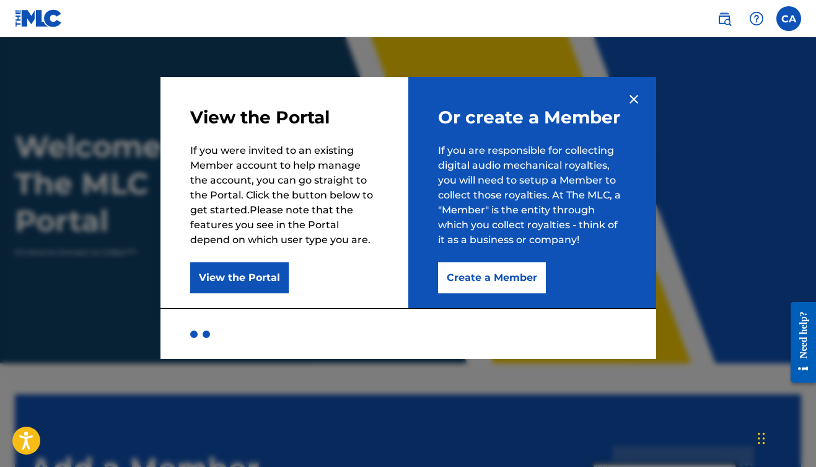
click at [633, 104] on img at bounding box center [634, 99] width 15 height 15
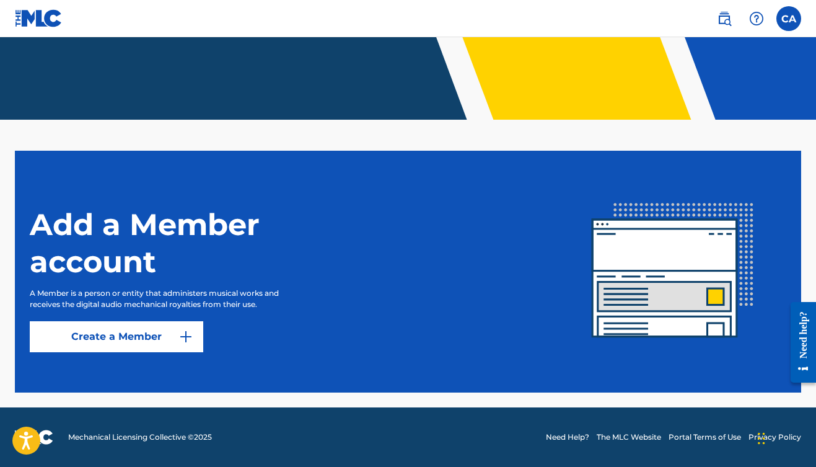
scroll to position [244, 0]
click at [145, 332] on link "Create a Member" at bounding box center [117, 336] width 174 height 31
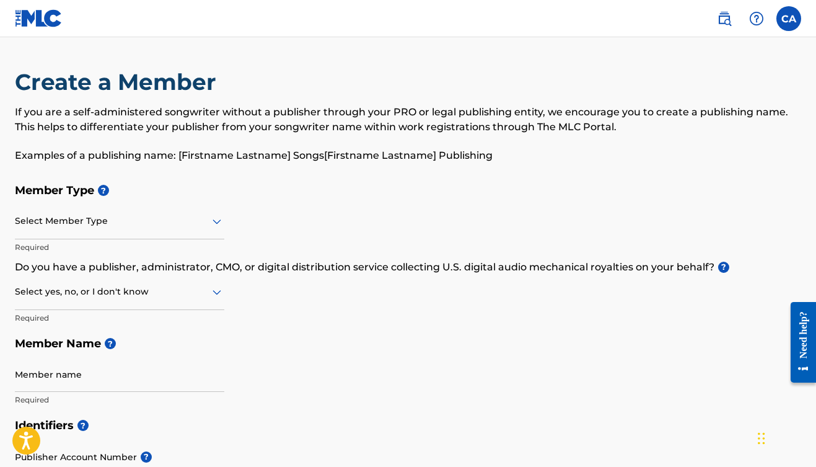
click at [142, 218] on div at bounding box center [119, 220] width 209 height 15
click at [211, 139] on div "If you are a self-administered songwriter without a publisher through your PRO …" at bounding box center [408, 134] width 787 height 58
